Goal: Information Seeking & Learning: Find specific fact

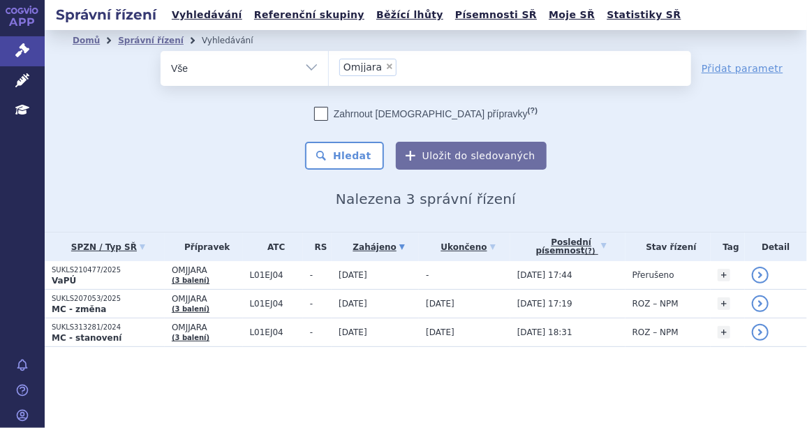
click at [385, 65] on span "×" at bounding box center [389, 66] width 8 height 8
click at [329, 65] on select "Omjjara" at bounding box center [328, 67] width 1 height 35
select select
type input "ze"
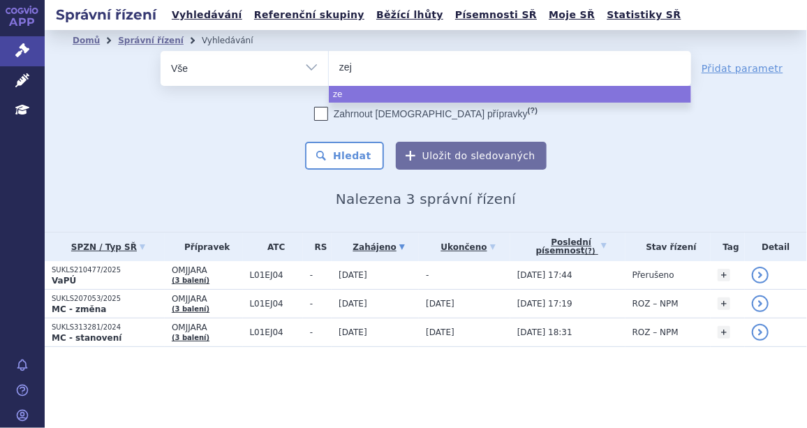
type input "zeju"
type input "[MEDICAL_DATA]"
select select "[MEDICAL_DATA]"
click at [351, 140] on div "Zahrnout bratrské přípravky (?) Hledat Uložit do sledovaných" at bounding box center [425, 138] width 530 height 63
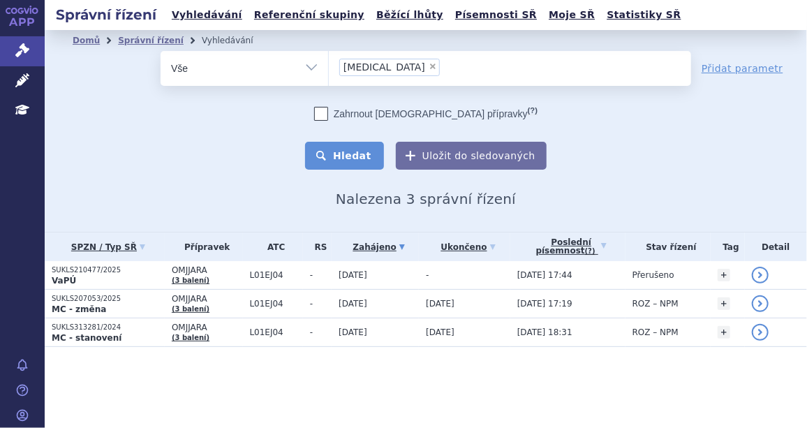
click at [352, 148] on button "Hledat" at bounding box center [344, 156] width 79 height 28
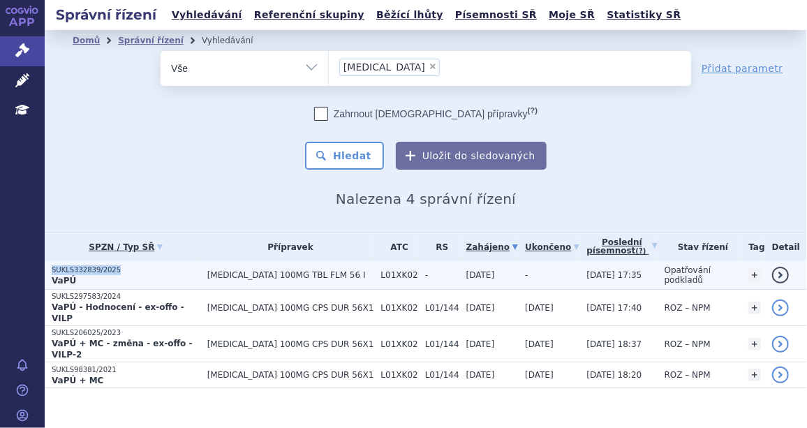
drag, startPoint x: 114, startPoint y: 267, endPoint x: 53, endPoint y: 267, distance: 60.7
click at [53, 267] on p "SUKLS332839/2025" at bounding box center [126, 270] width 149 height 10
copy p "SUKLS332839/2025"
